Goal: Ask a question

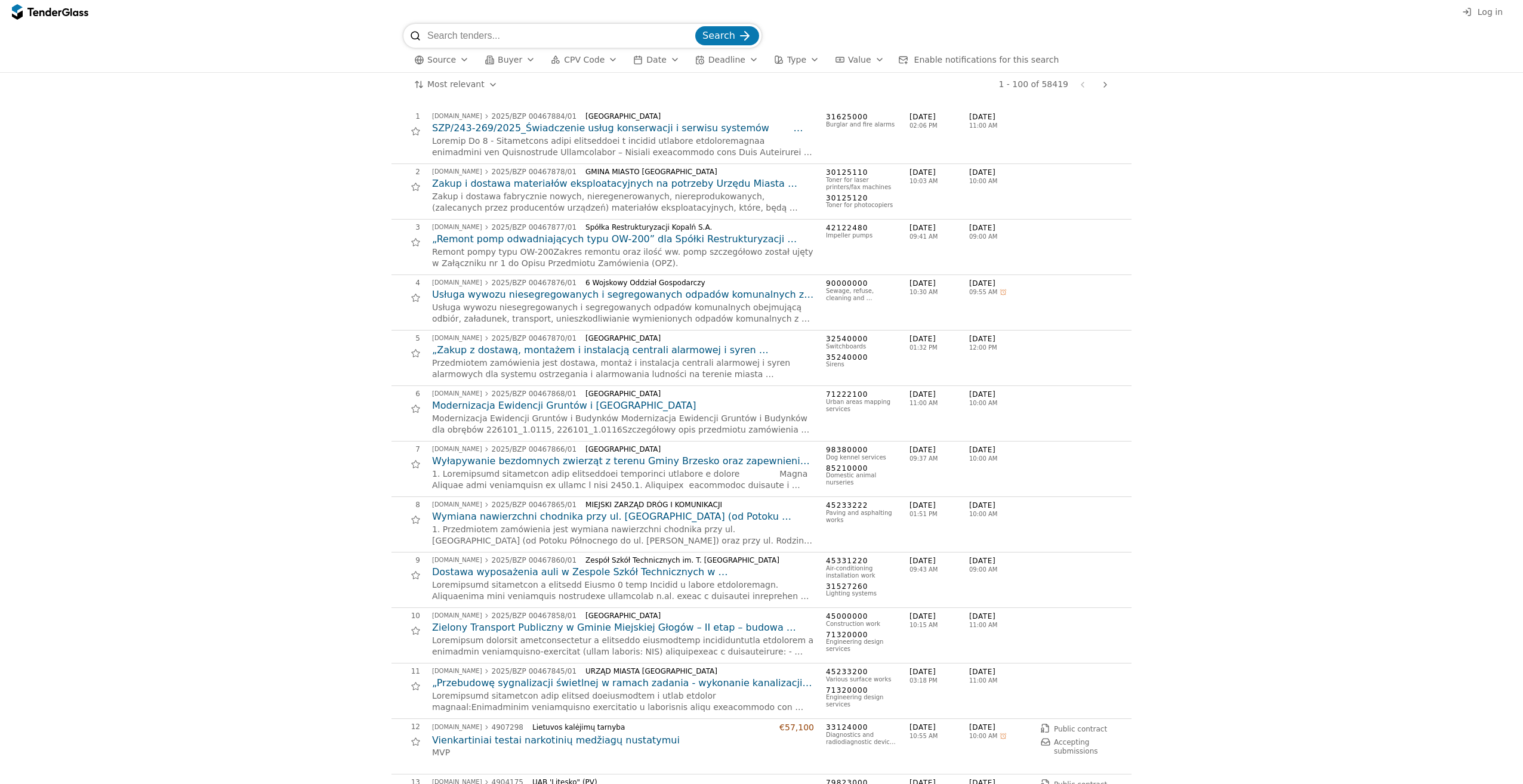
click at [465, 60] on div "button" at bounding box center [464, 59] width 33 height 31
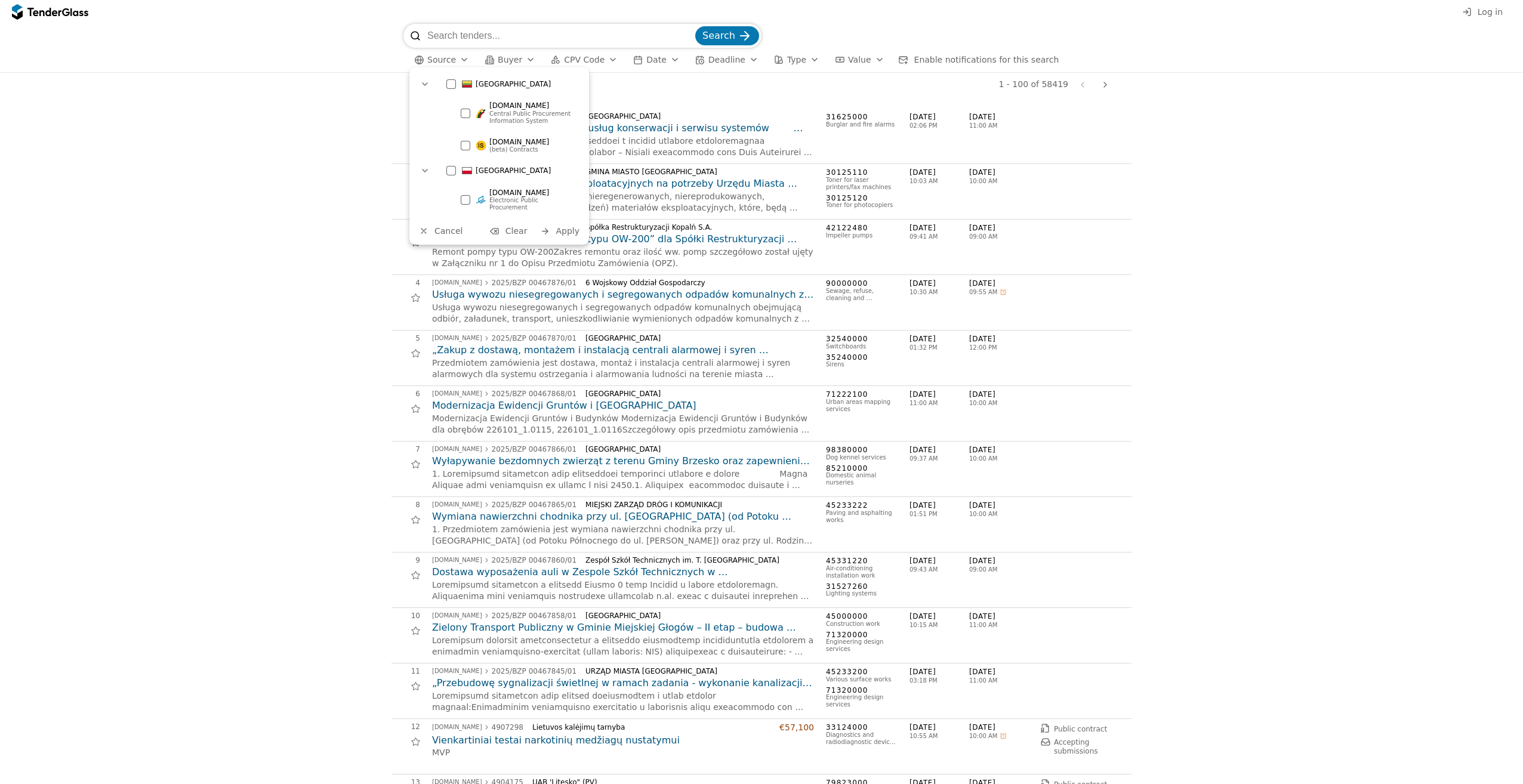
click at [465, 114] on div at bounding box center [465, 113] width 10 height 10
click at [424, 84] on div at bounding box center [425, 84] width 31 height 29
click at [576, 164] on span "Apply" at bounding box center [567, 166] width 24 height 10
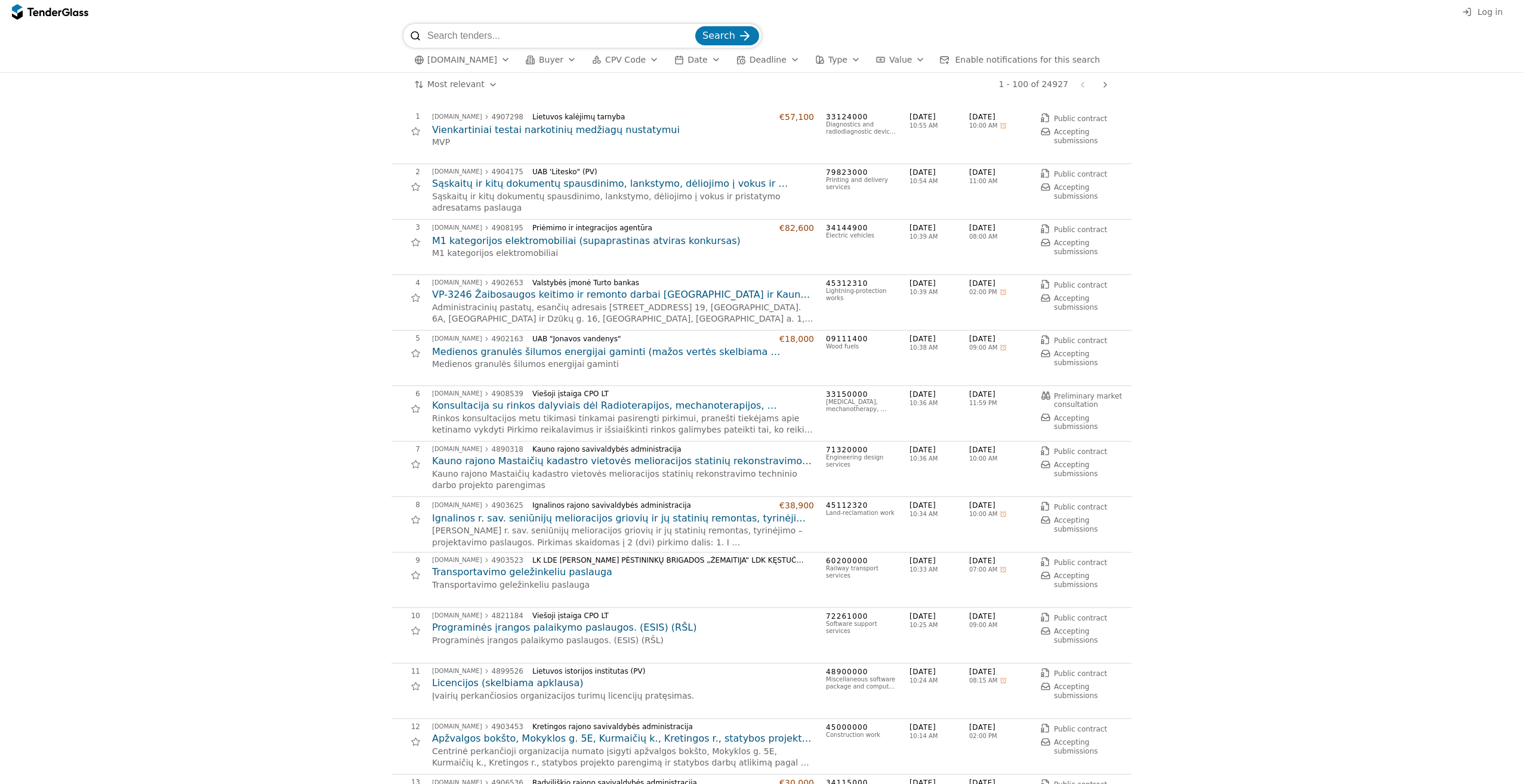
click at [483, 134] on h2 "Vienkartiniai testai narkotinių medžiagų nustatymui" at bounding box center [623, 130] width 382 height 13
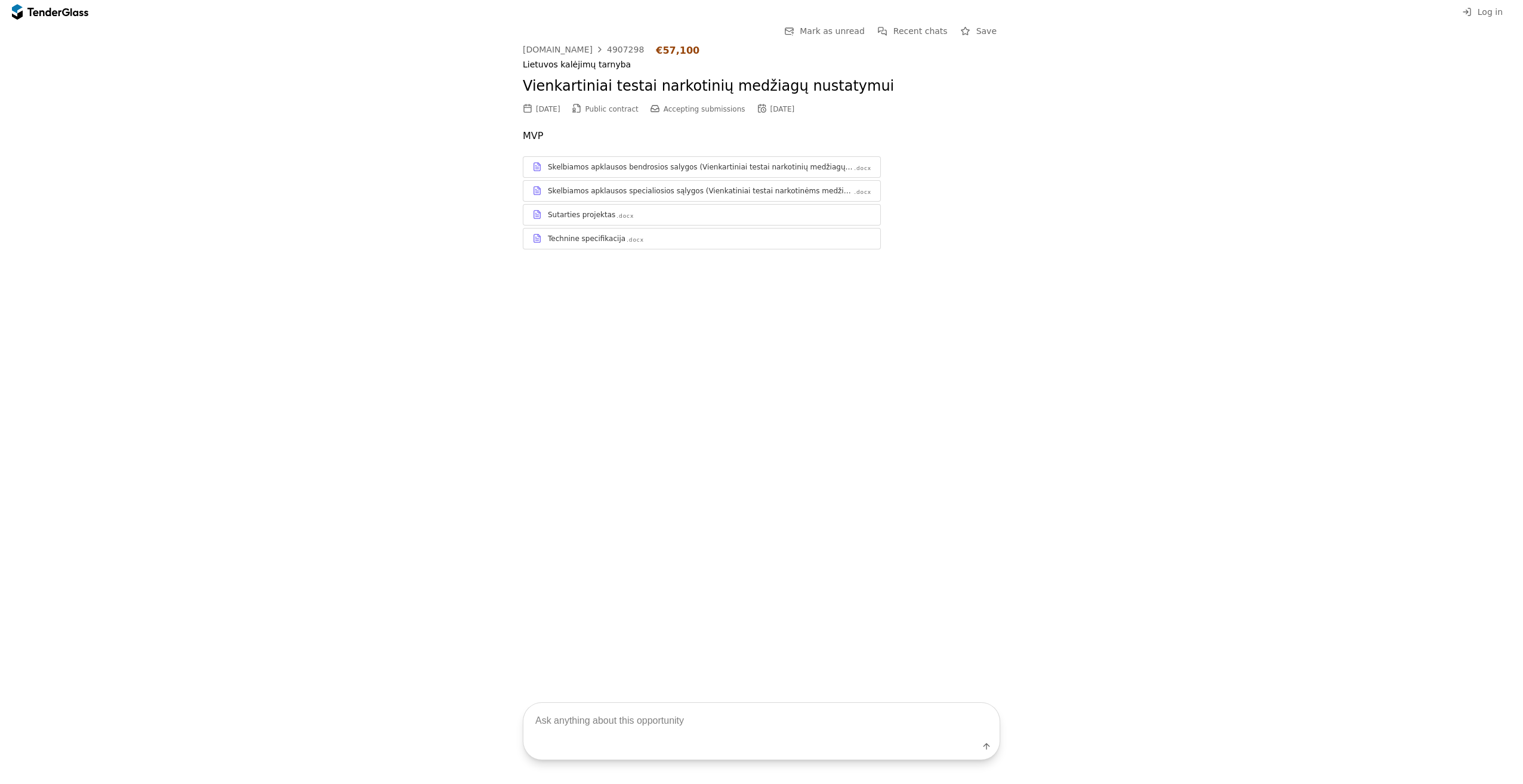
click at [529, 135] on p "MVP" at bounding box center [761, 136] width 477 height 16
drag, startPoint x: 529, startPoint y: 135, endPoint x: 481, endPoint y: 139, distance: 48.2
click at [481, 139] on div "Go Back Mark as unread Recent chats Save [DOMAIN_NAME] 4907298 €57,100 Lietuvos…" at bounding box center [761, 146] width 1511 height 244
click at [596, 216] on div "Sutarties projektas" at bounding box center [581, 215] width 68 height 10
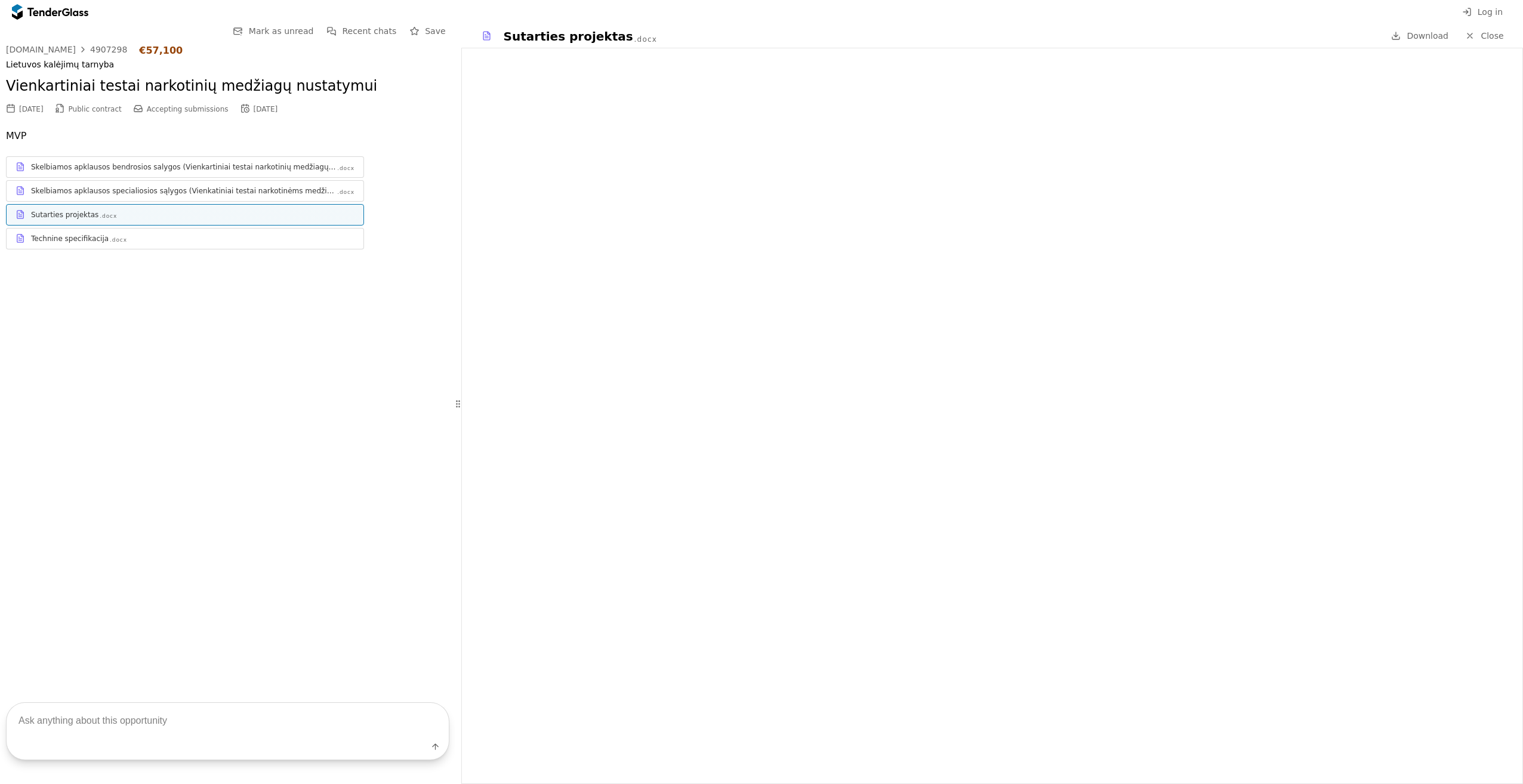
click at [1490, 39] on span "Close" at bounding box center [1492, 36] width 23 height 10
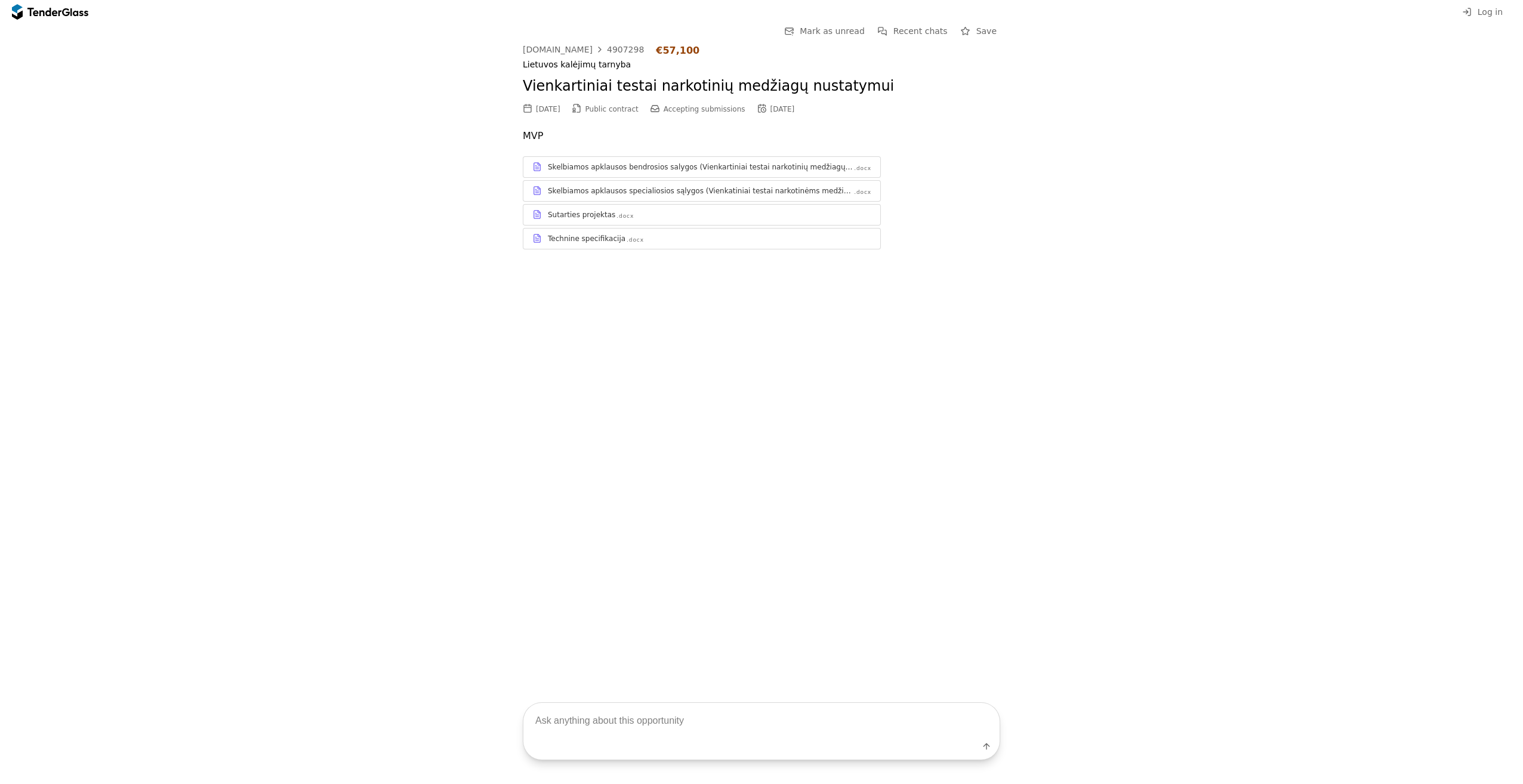
click at [837, 30] on span "Mark as unread" at bounding box center [832, 30] width 65 height 10
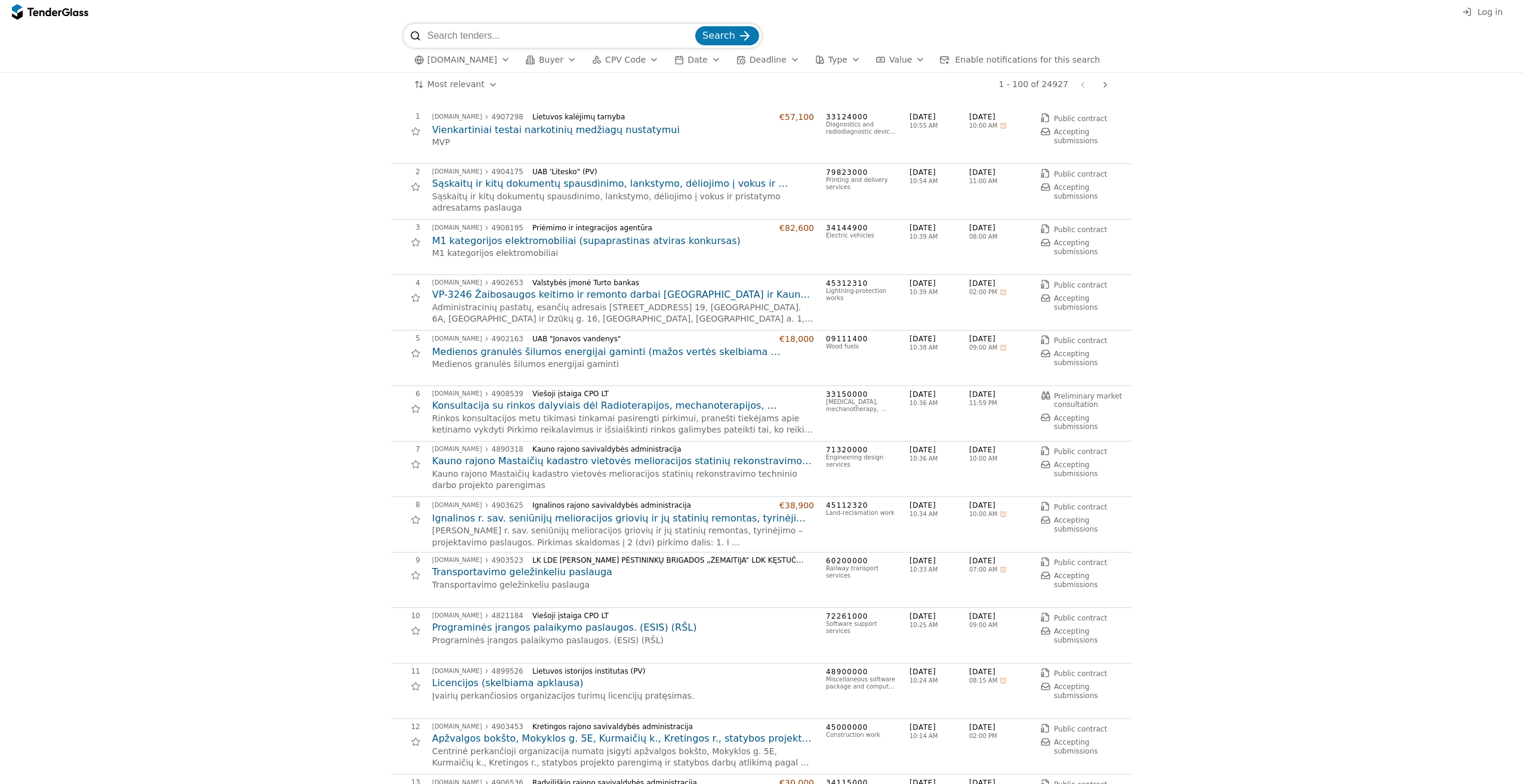
click at [573, 133] on h2 "Vienkartiniai testai narkotinių medžiagų nustatymui" at bounding box center [623, 130] width 382 height 13
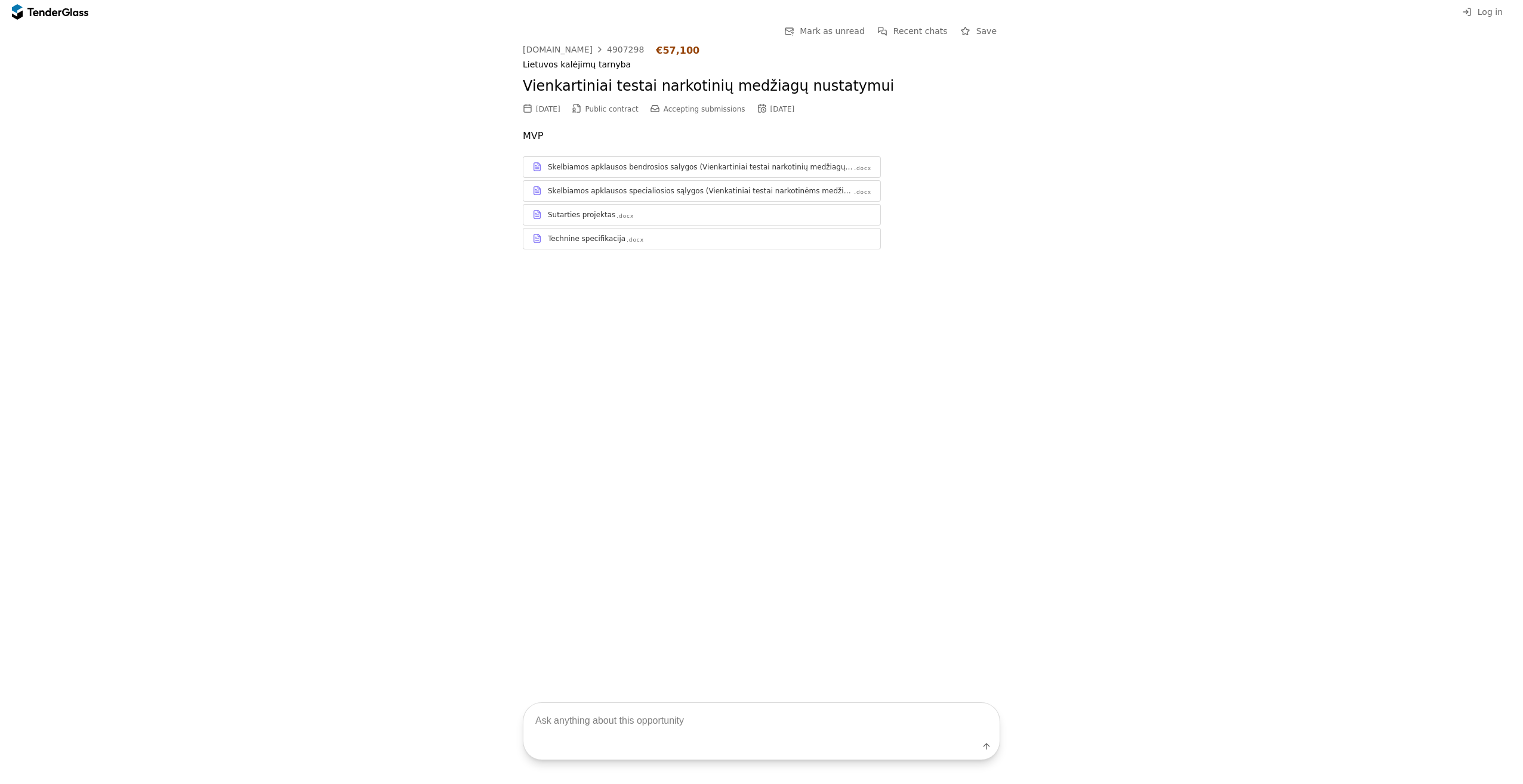
click at [567, 240] on div "Technine specifikacija" at bounding box center [586, 239] width 77 height 10
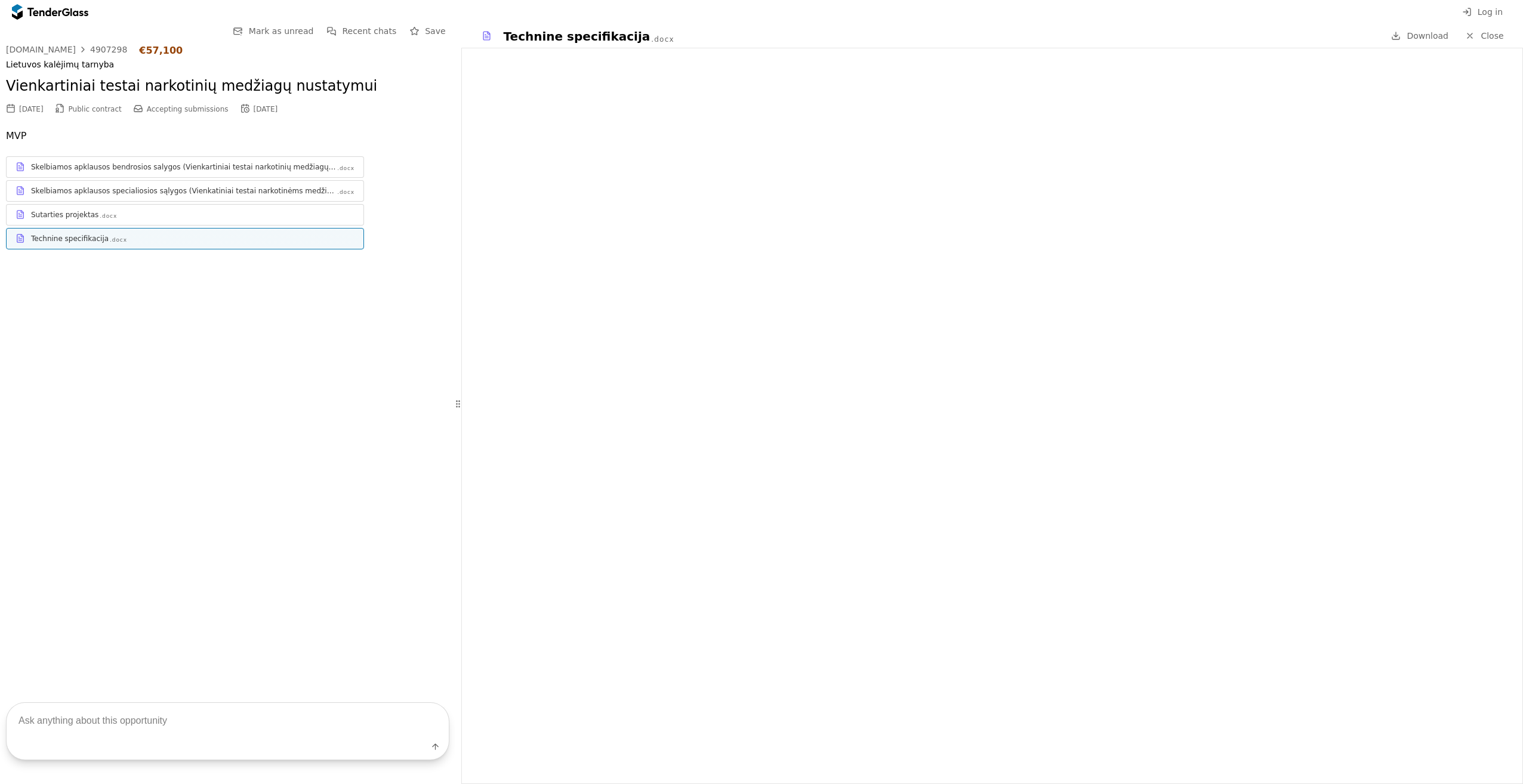
click at [1501, 36] on span "Close" at bounding box center [1492, 36] width 23 height 10
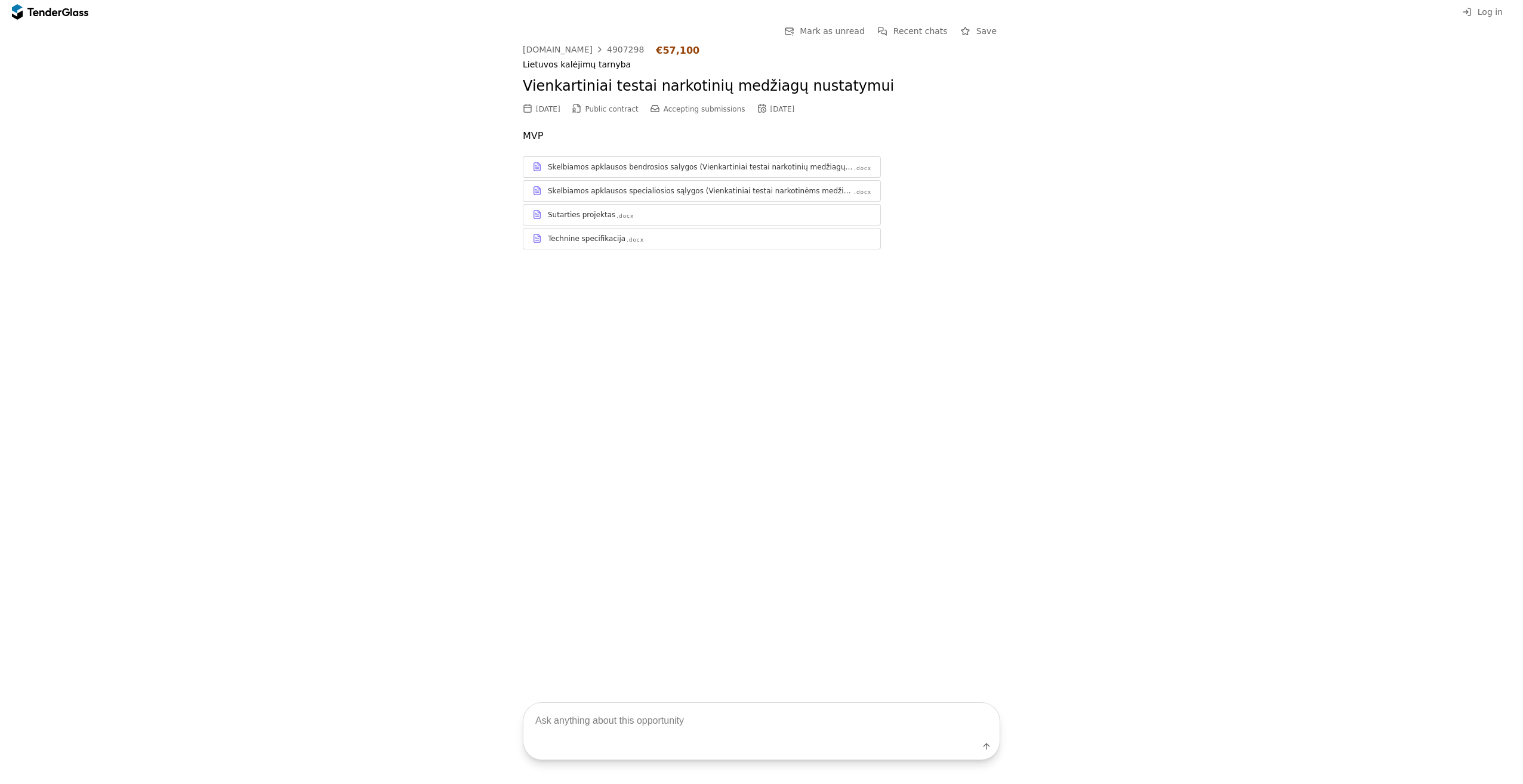
click at [638, 173] on div "Skelbiamos apklausos bendrosios salygos (Vienkartiniai testai narkotinių medžia…" at bounding box center [702, 166] width 357 height 15
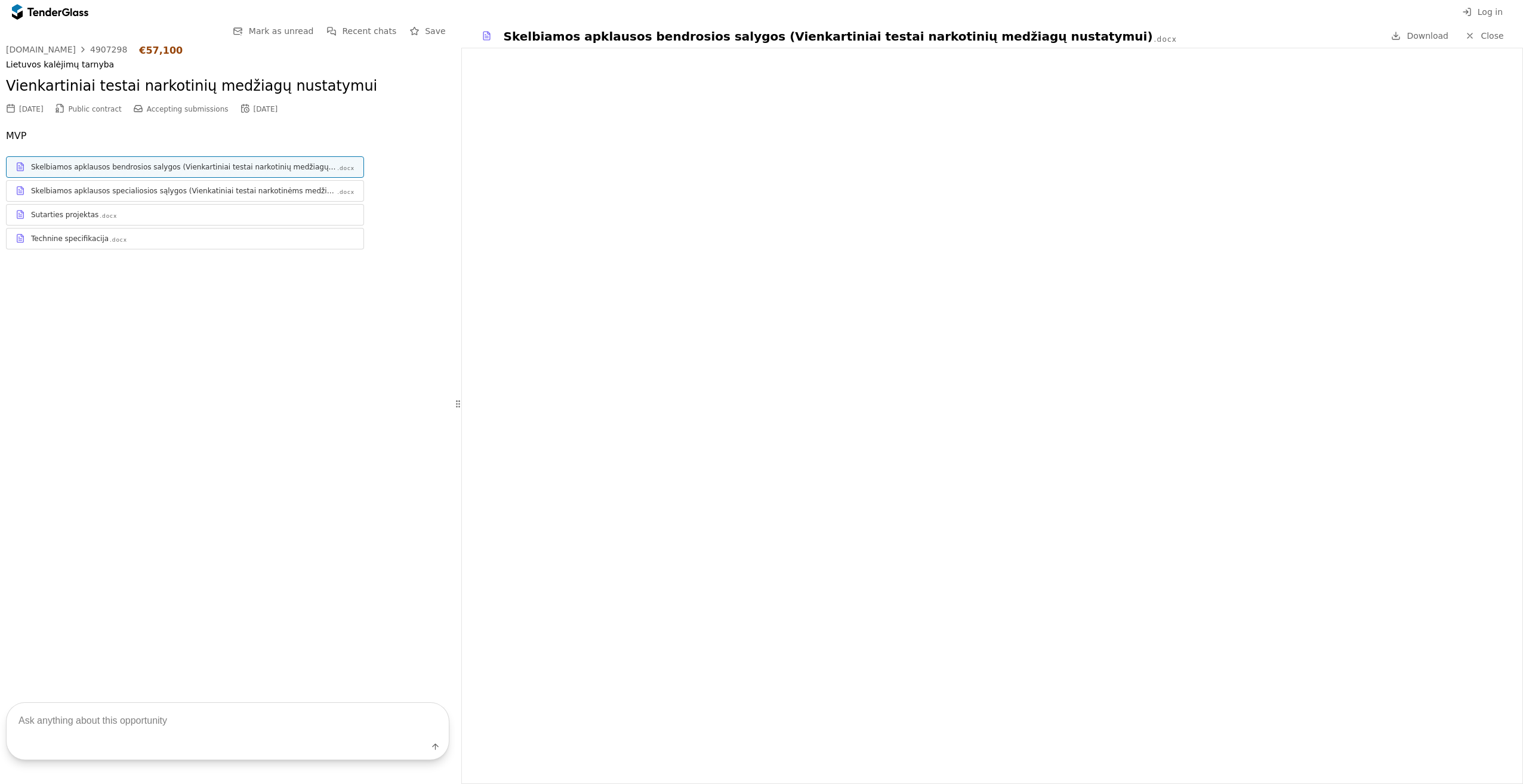
click at [1495, 33] on span "Close" at bounding box center [1492, 36] width 23 height 10
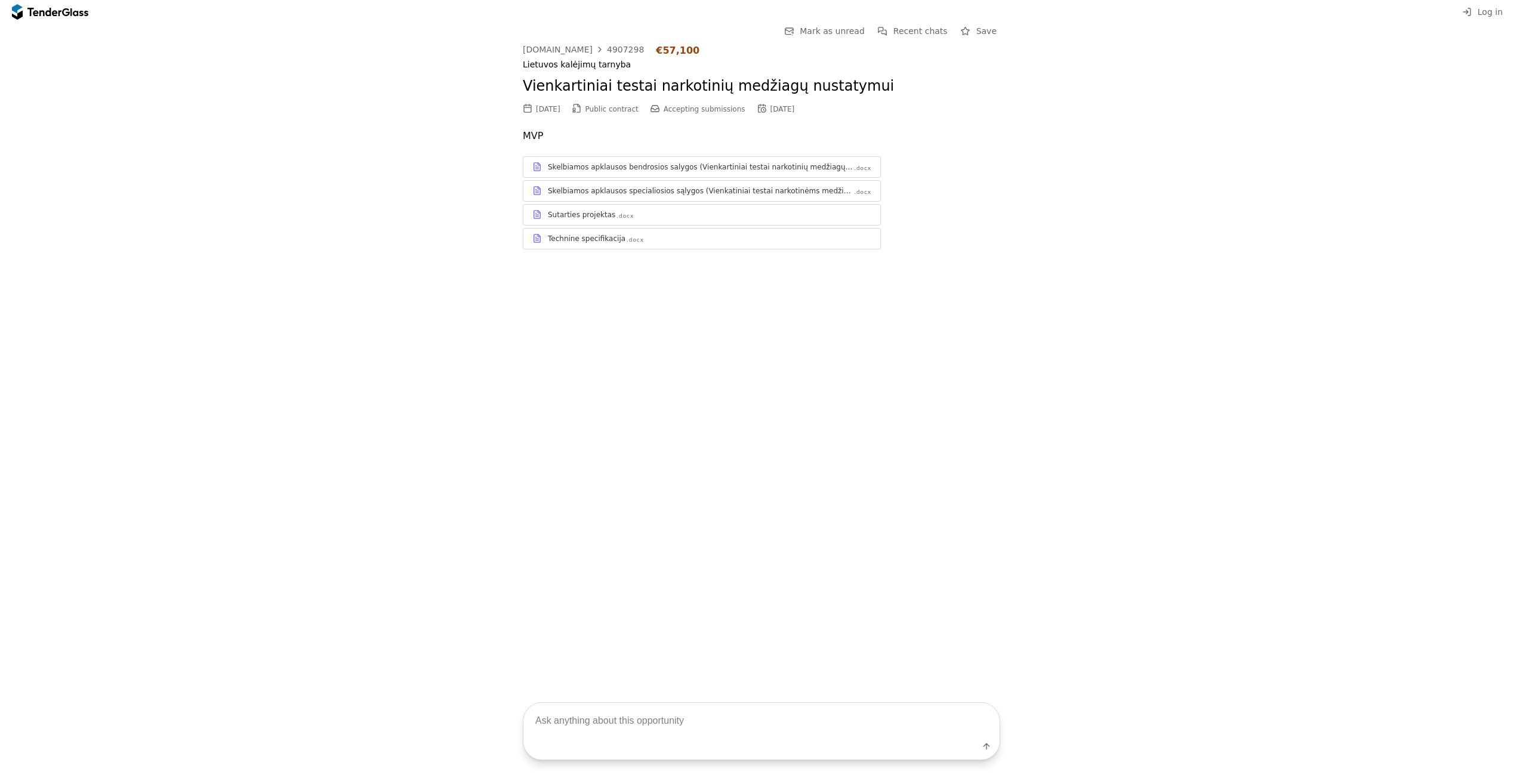
click at [580, 195] on div "Skelbiamos apklausos specialiosios sąlygos (Vienkatiniai testai narkotinėms med…" at bounding box center [700, 190] width 305 height 10
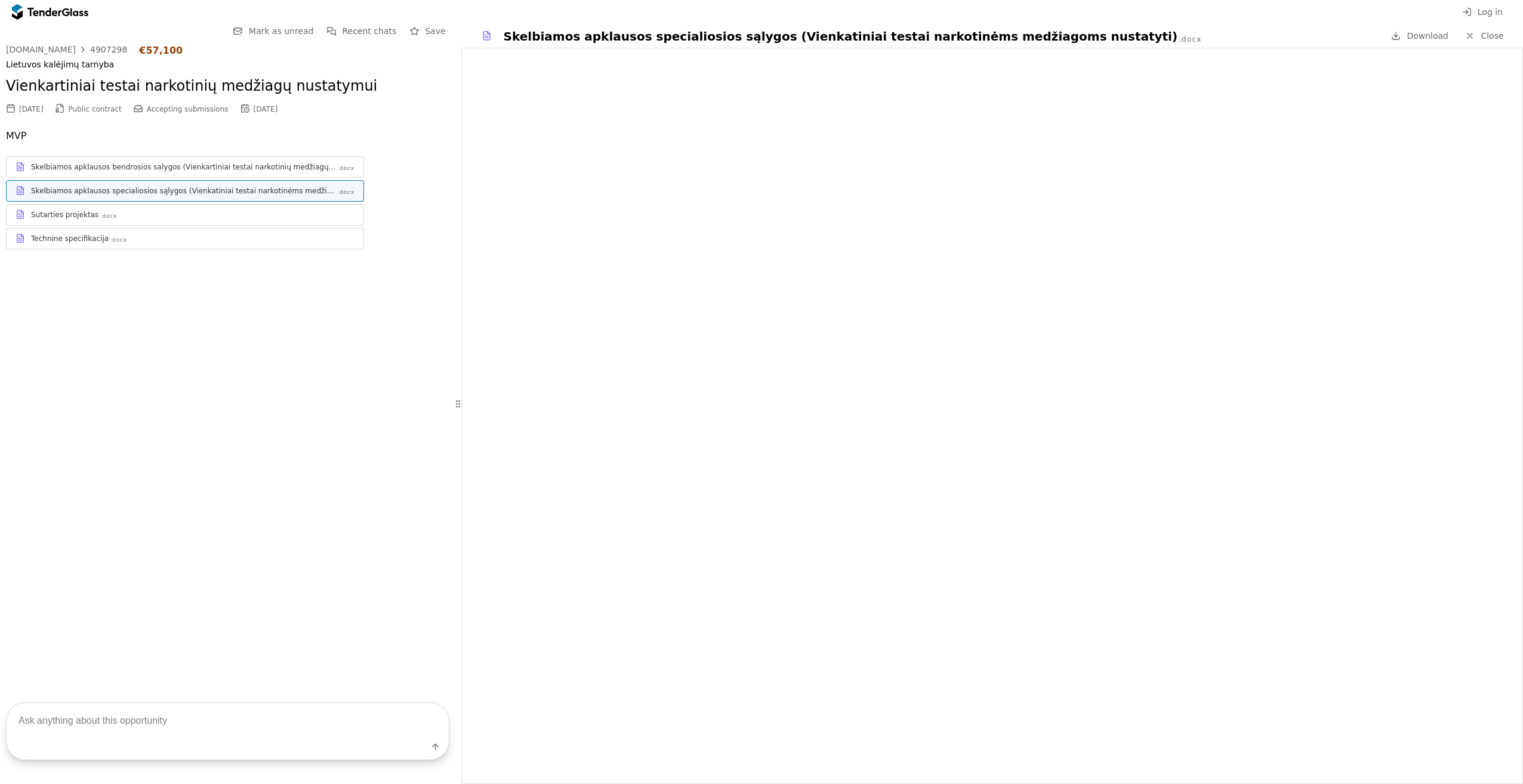
click at [1487, 42] on link "Close" at bounding box center [1484, 36] width 53 height 15
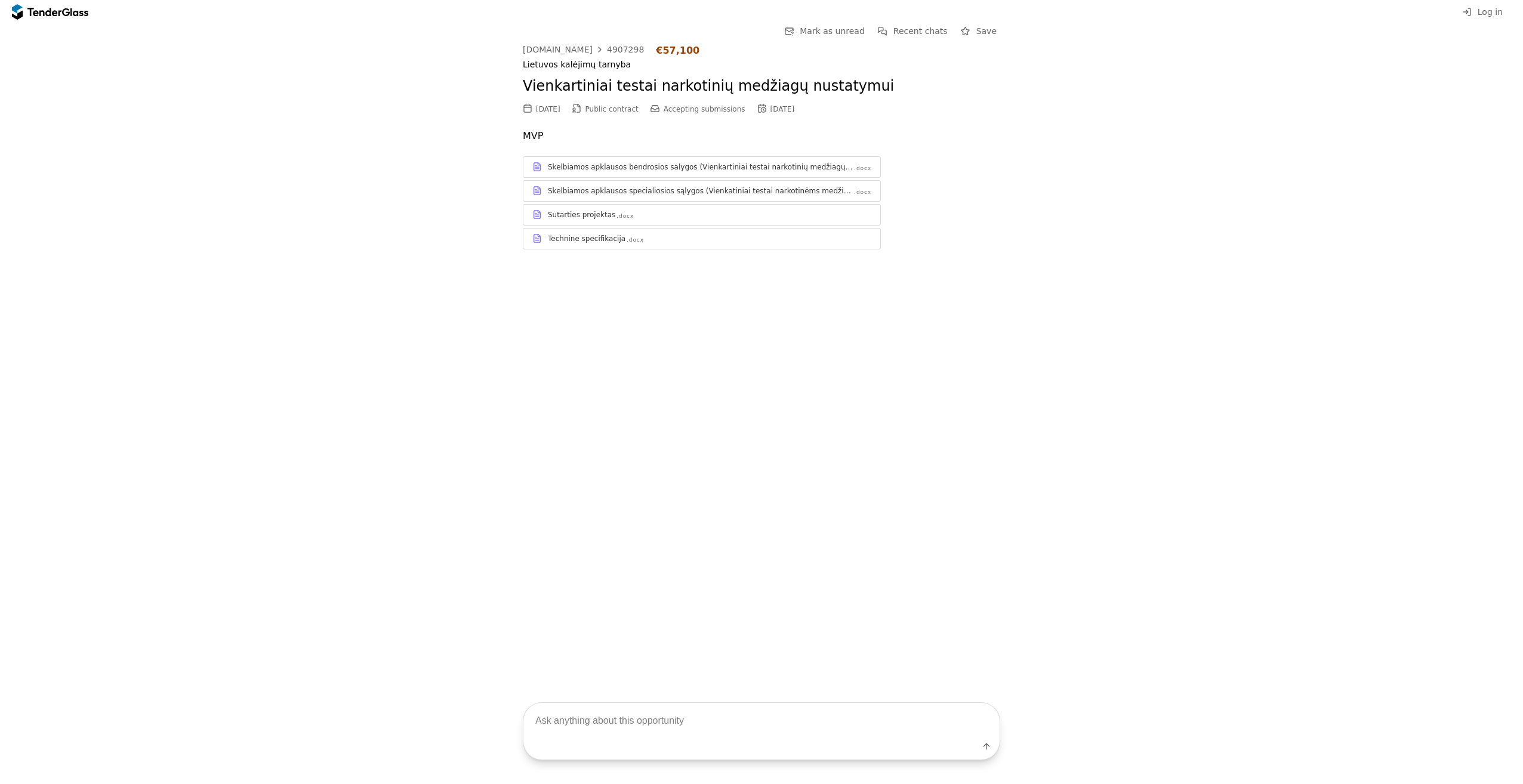
click at [676, 722] on textarea at bounding box center [761, 720] width 476 height 35
type textarea "Kokia yra maksimali šio kontrakto kaina?"
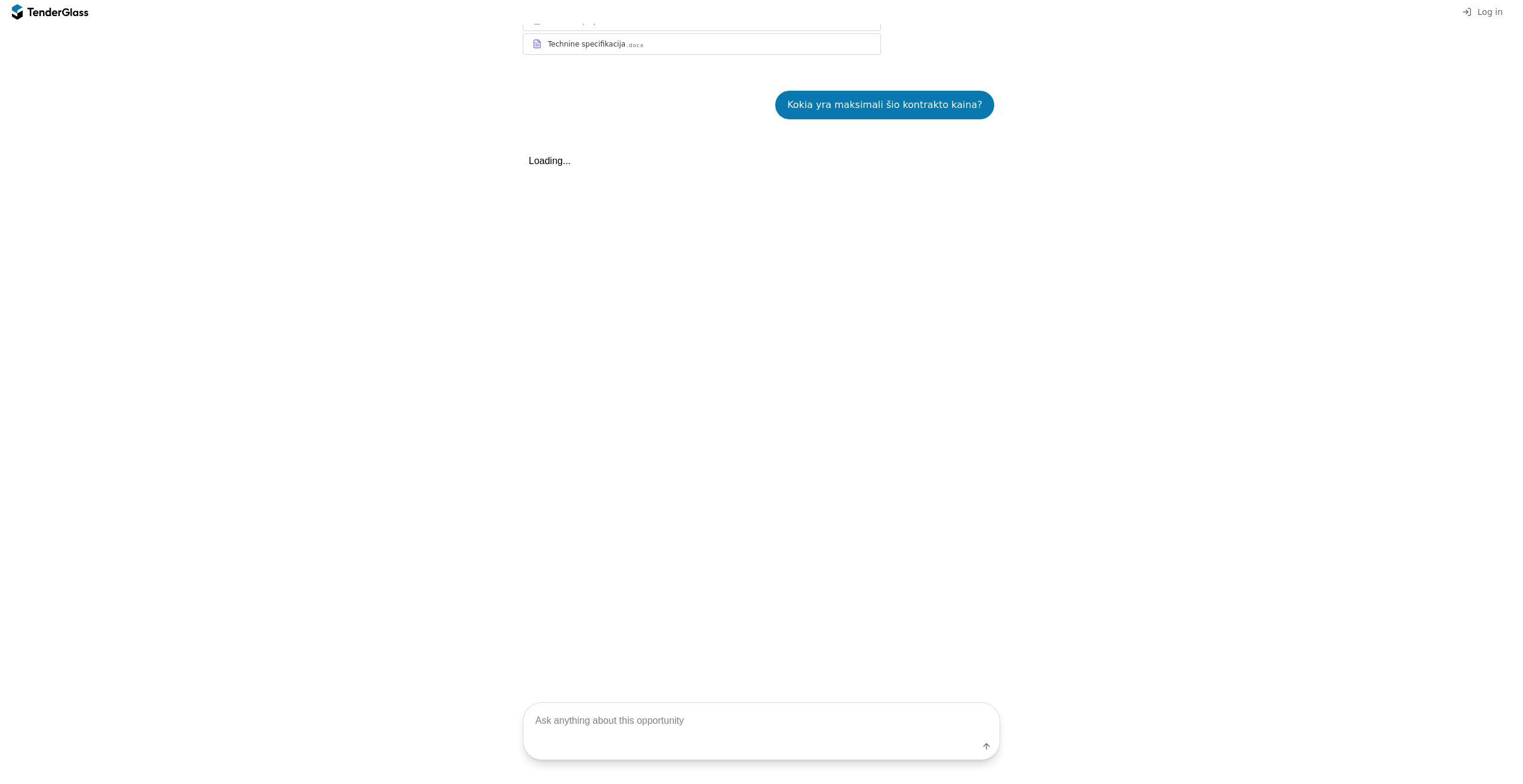
scroll to position [239, 0]
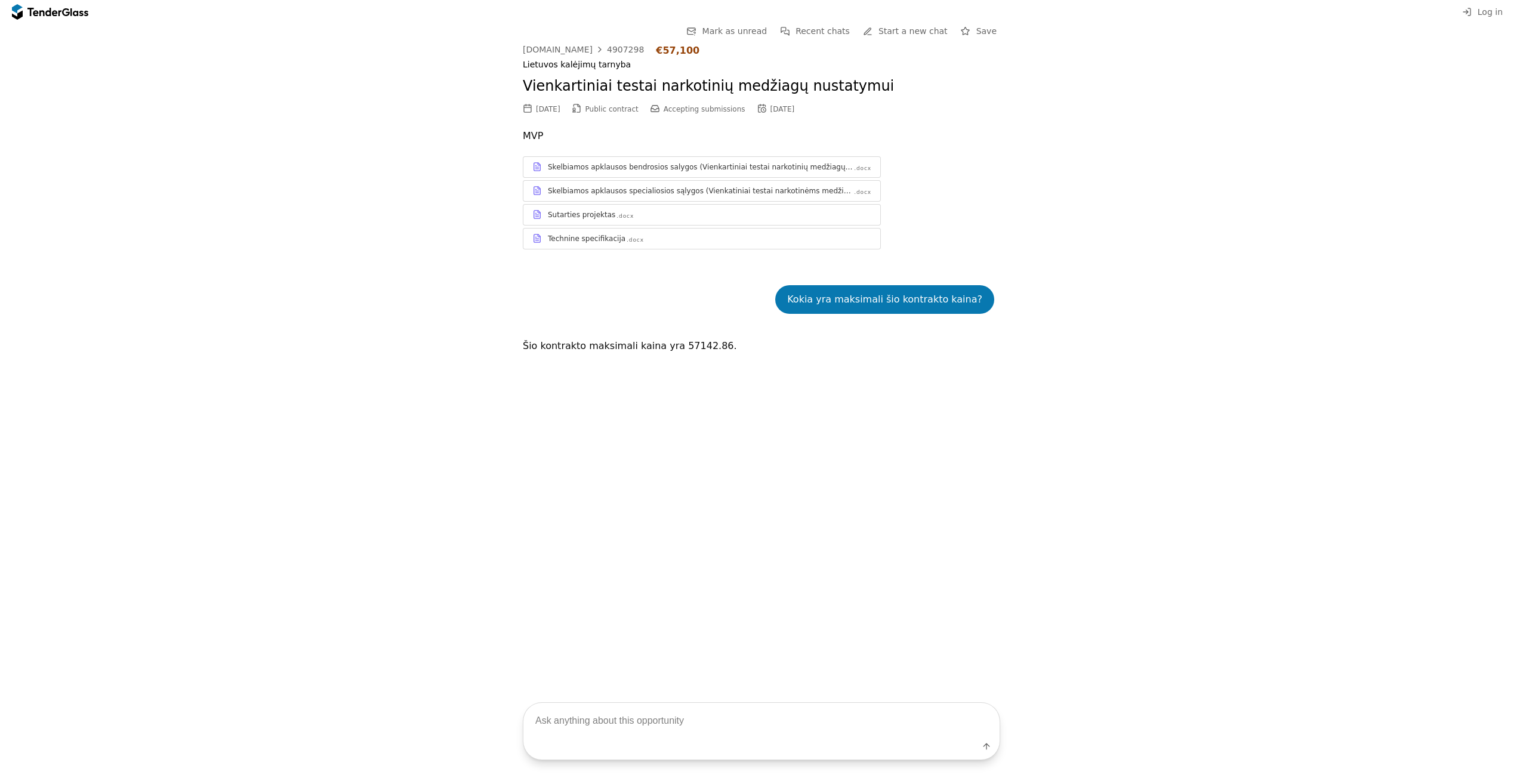
click at [583, 195] on div "Skelbiamos apklausos specialiosios sąlygos (Vienkatiniai testai narkotinėms med…" at bounding box center [700, 190] width 305 height 10
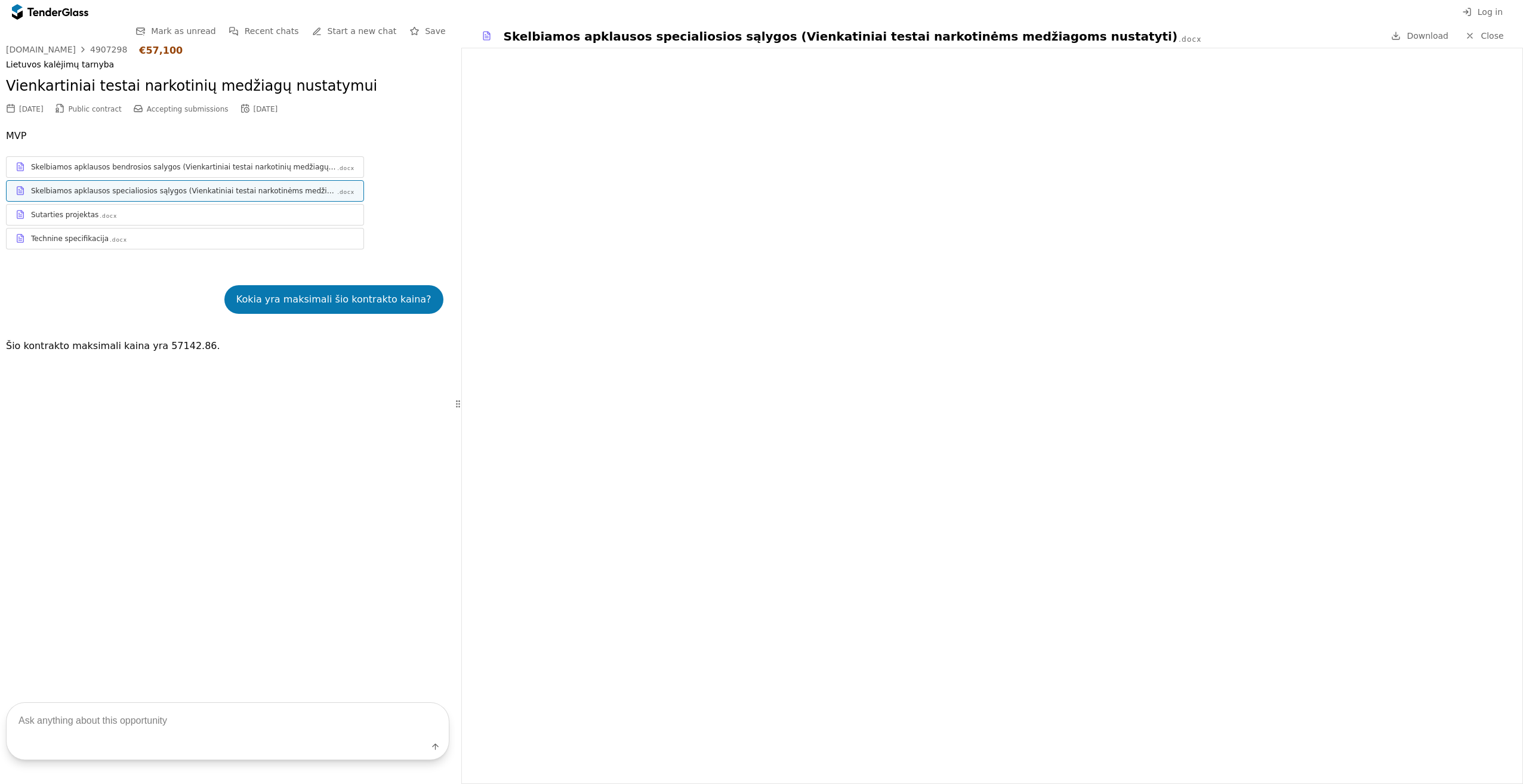
click at [1493, 34] on span "Close" at bounding box center [1492, 36] width 23 height 10
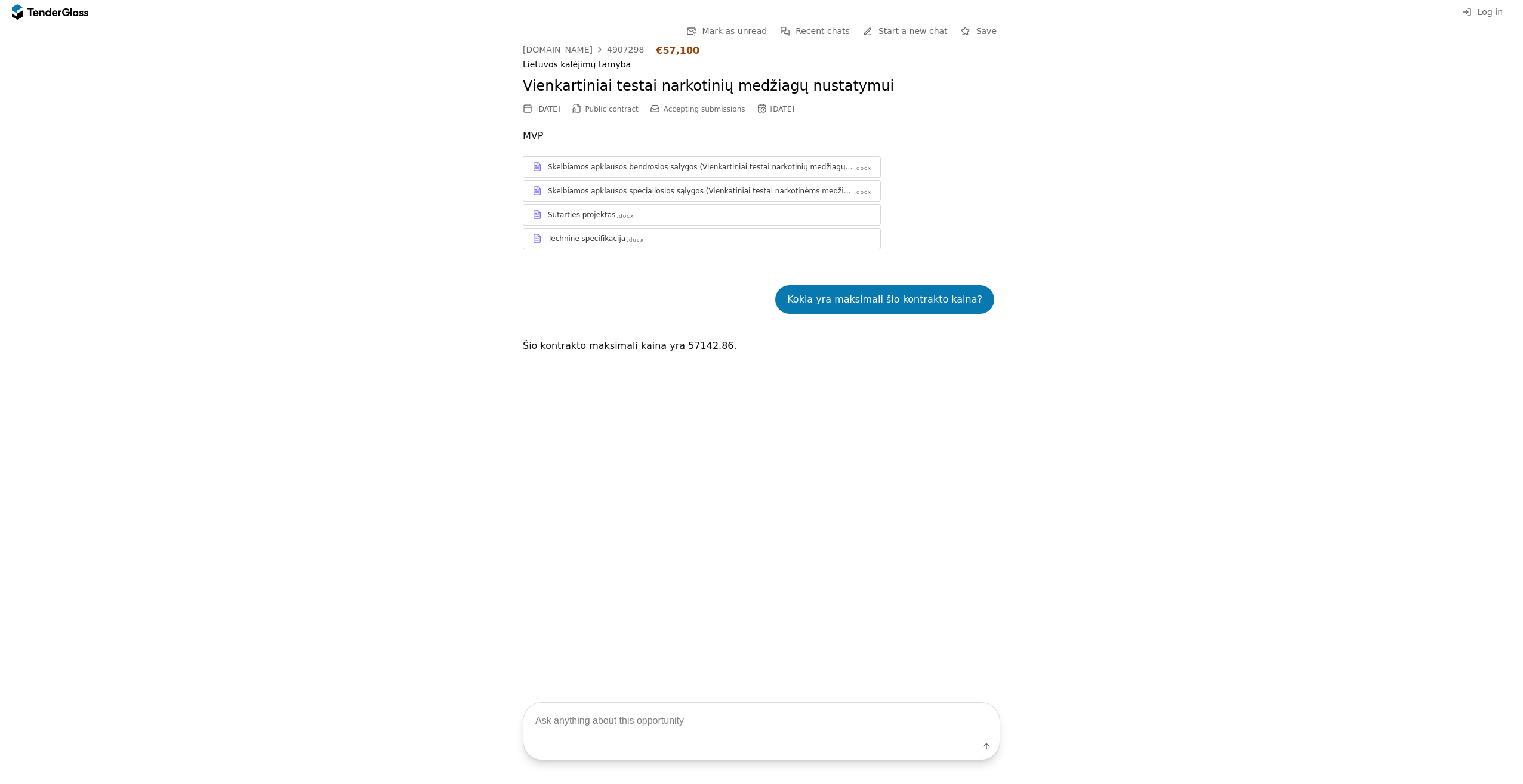
click at [700, 707] on textarea at bounding box center [761, 720] width 476 height 35
type textarea "O kokia vieneto su pvm?"
